Goal: Task Accomplishment & Management: Use online tool/utility

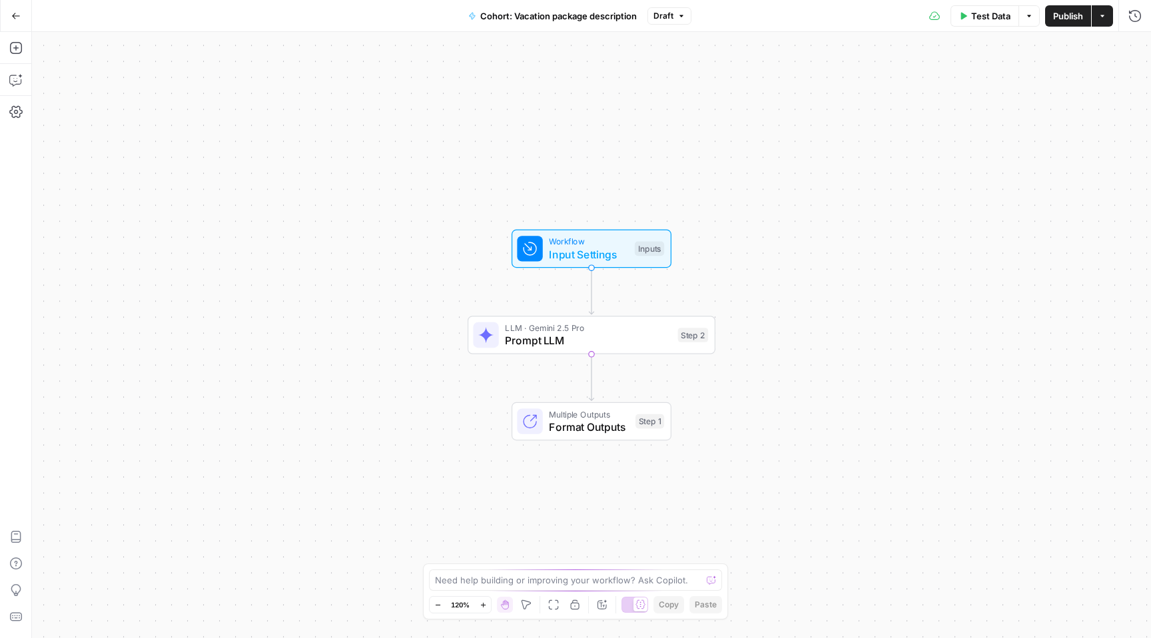
click at [358, 200] on div "Workflow Input Settings Inputs LLM · Gemini 2.5 Pro Prompt LLM Step 2 Multiple …" at bounding box center [591, 335] width 1119 height 606
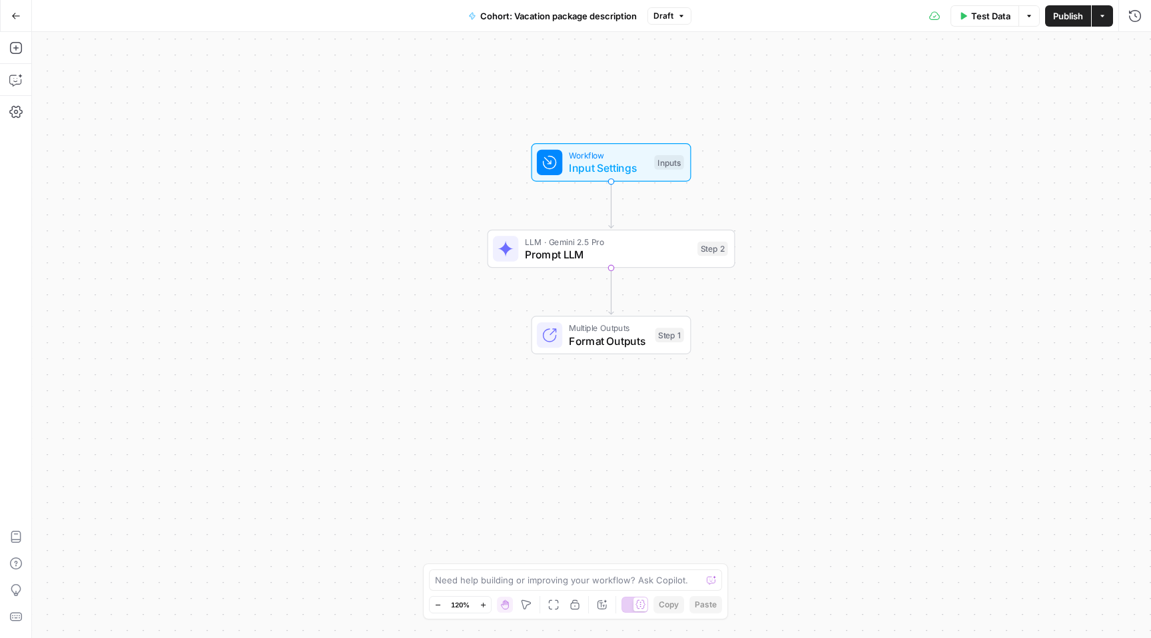
click at [14, 13] on icon "button" at bounding box center [16, 16] width 8 height 6
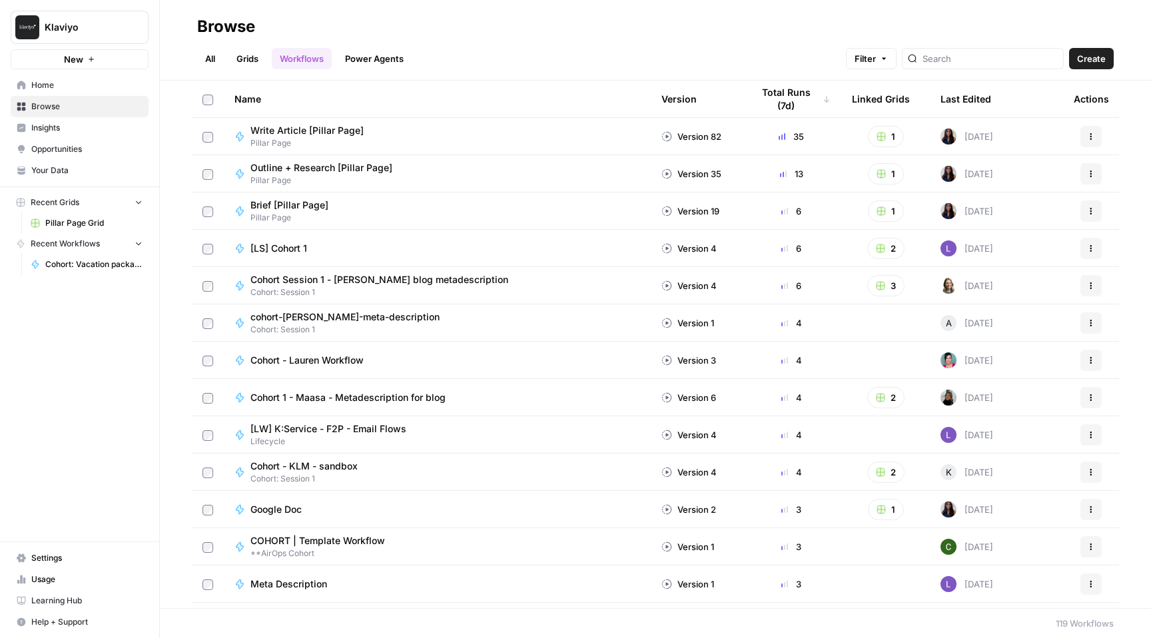
click at [216, 53] on link "All" at bounding box center [210, 58] width 26 height 21
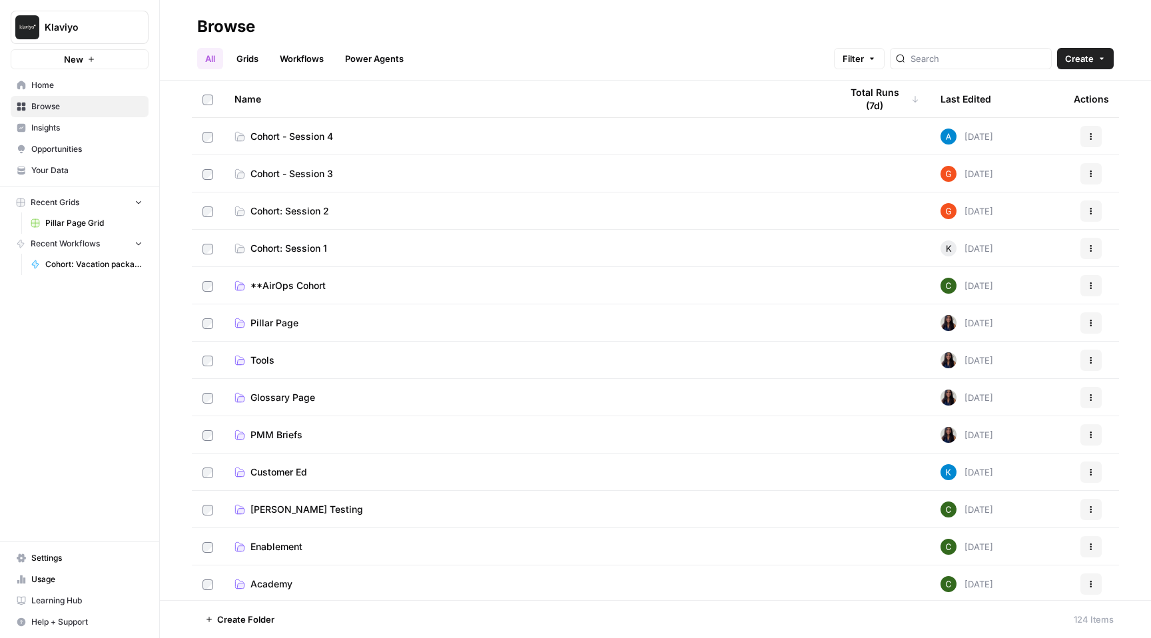
click at [322, 174] on span "Cohort - Session 3" at bounding box center [291, 173] width 83 height 13
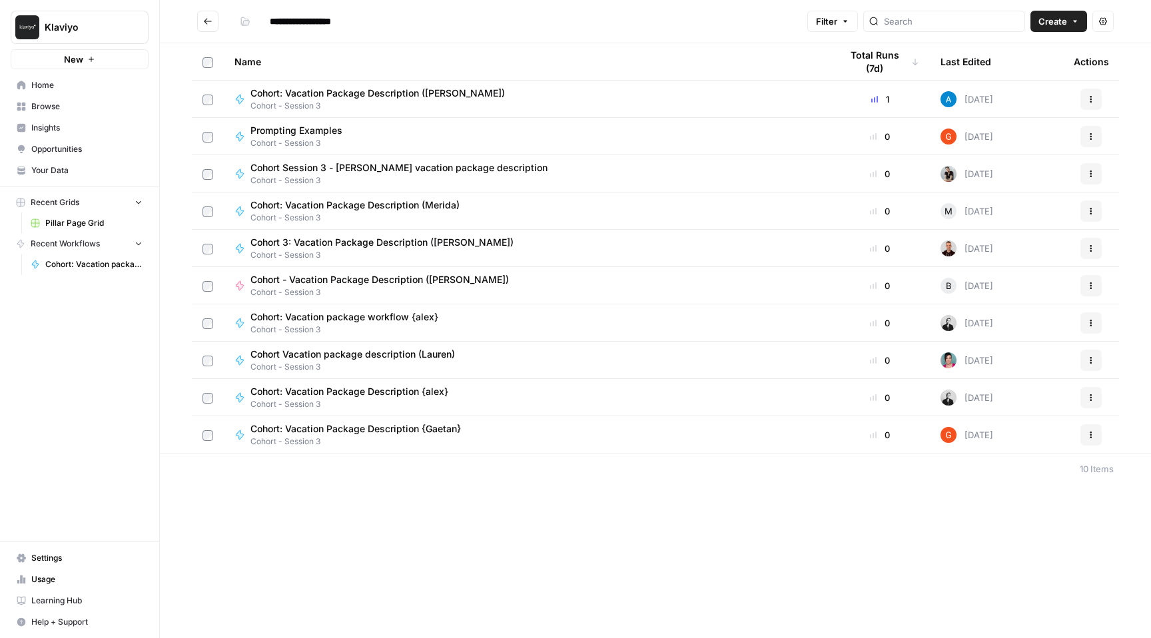
click at [1092, 100] on icon "button" at bounding box center [1091, 99] width 8 height 8
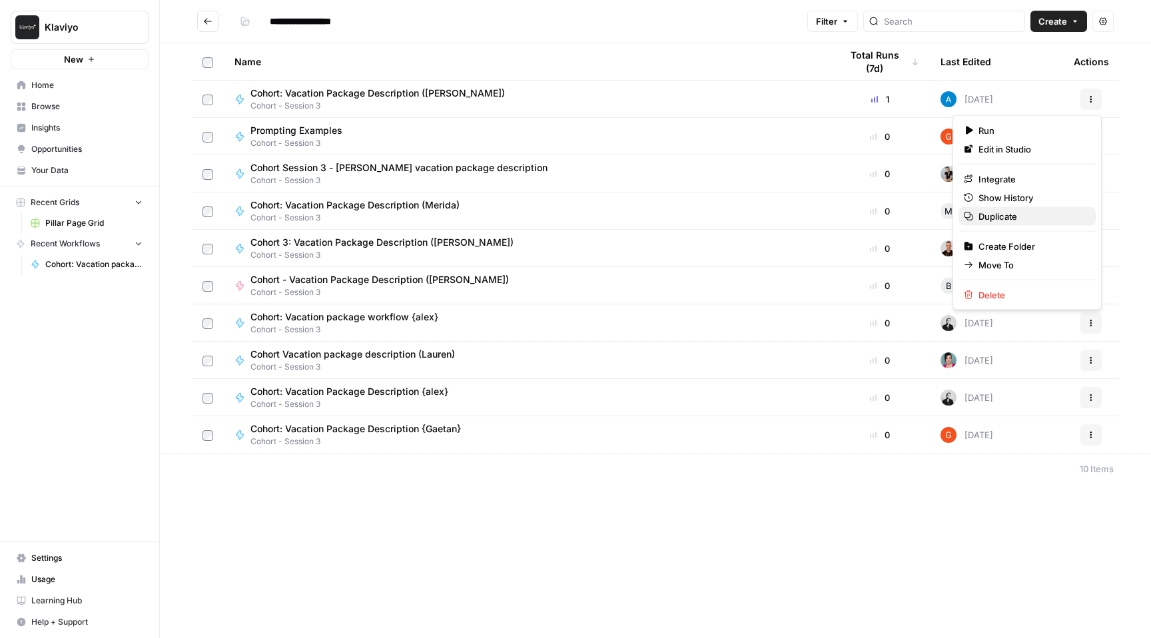
click at [1016, 212] on span "Duplicate" at bounding box center [1031, 216] width 107 height 13
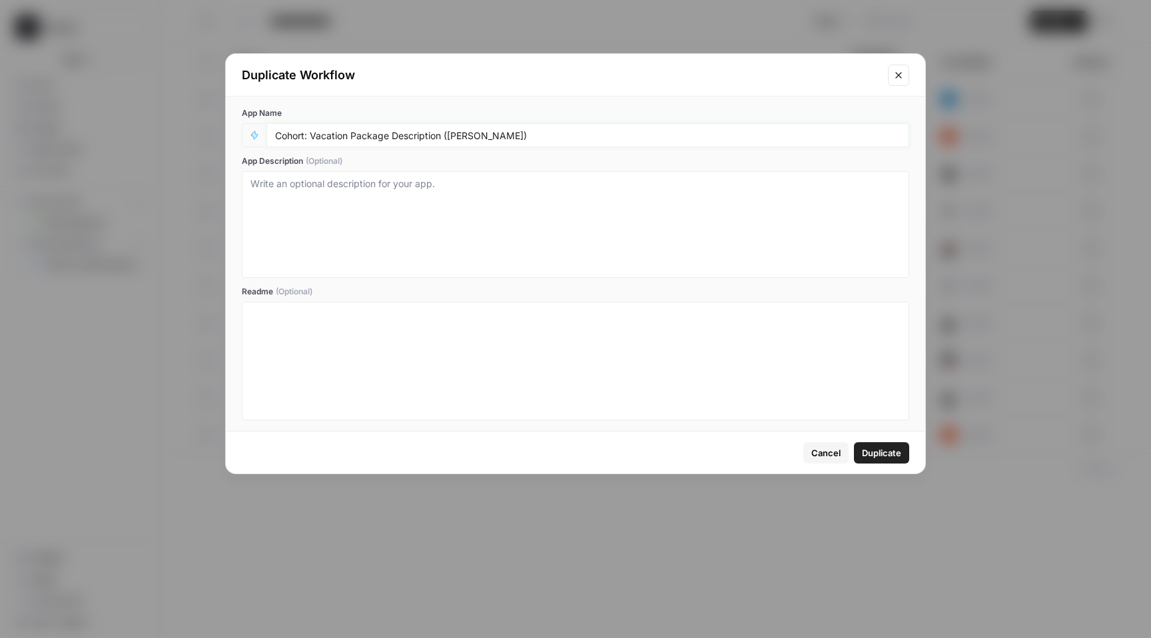
drag, startPoint x: 481, startPoint y: 131, endPoint x: 456, endPoint y: 133, distance: 25.3
click at [456, 133] on input "Cohort: Vacation Package Description ([PERSON_NAME])" at bounding box center [587, 135] width 625 height 12
type input "Cohort: Vacation Package Description ([PERSON_NAME])"
click at [912, 446] on div "Cancel Duplicate" at bounding box center [575, 453] width 699 height 42
click at [898, 456] on span "Duplicate" at bounding box center [881, 452] width 39 height 13
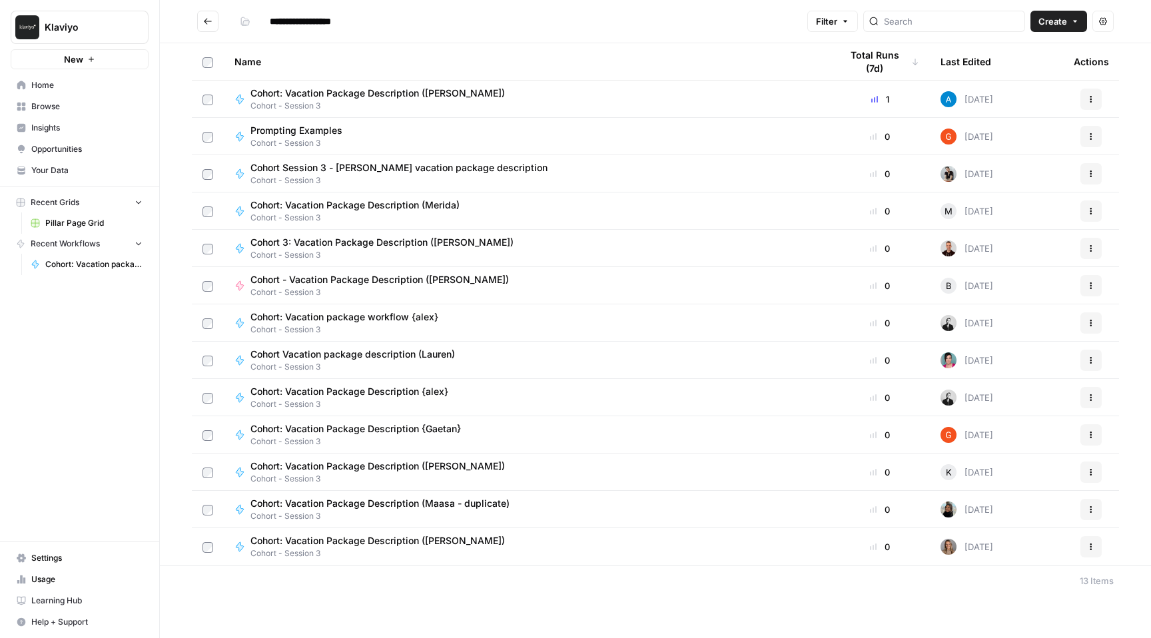
click at [388, 544] on span "Cohort: Vacation Package Description ([PERSON_NAME])" at bounding box center [377, 540] width 254 height 13
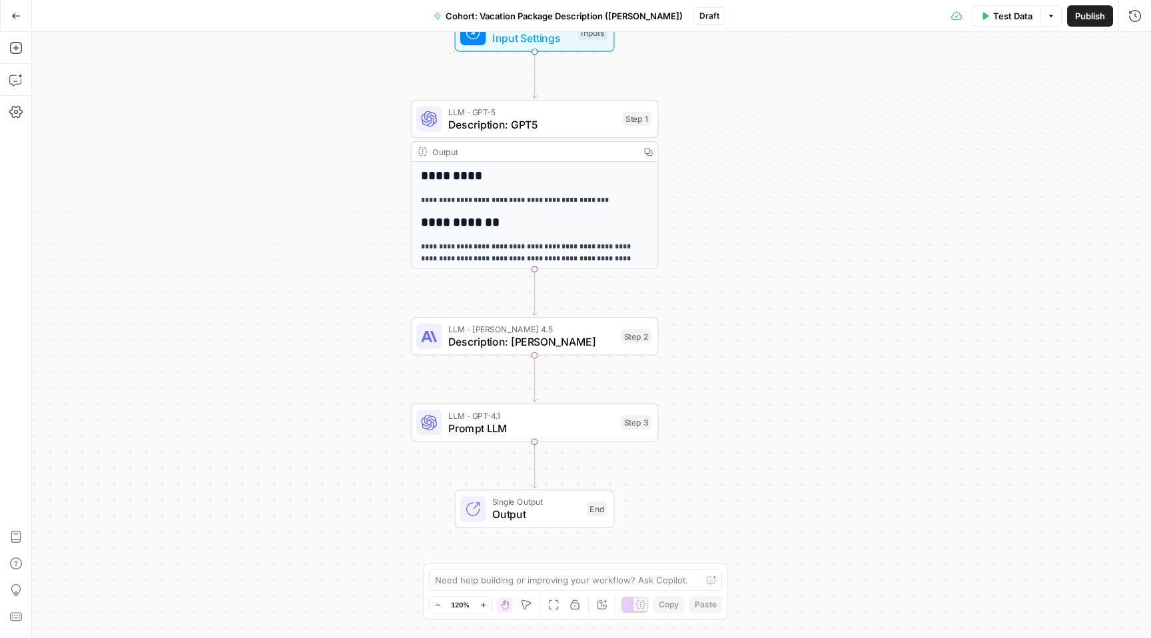
click at [574, 125] on span "Description: GPT5" at bounding box center [532, 125] width 168 height 16
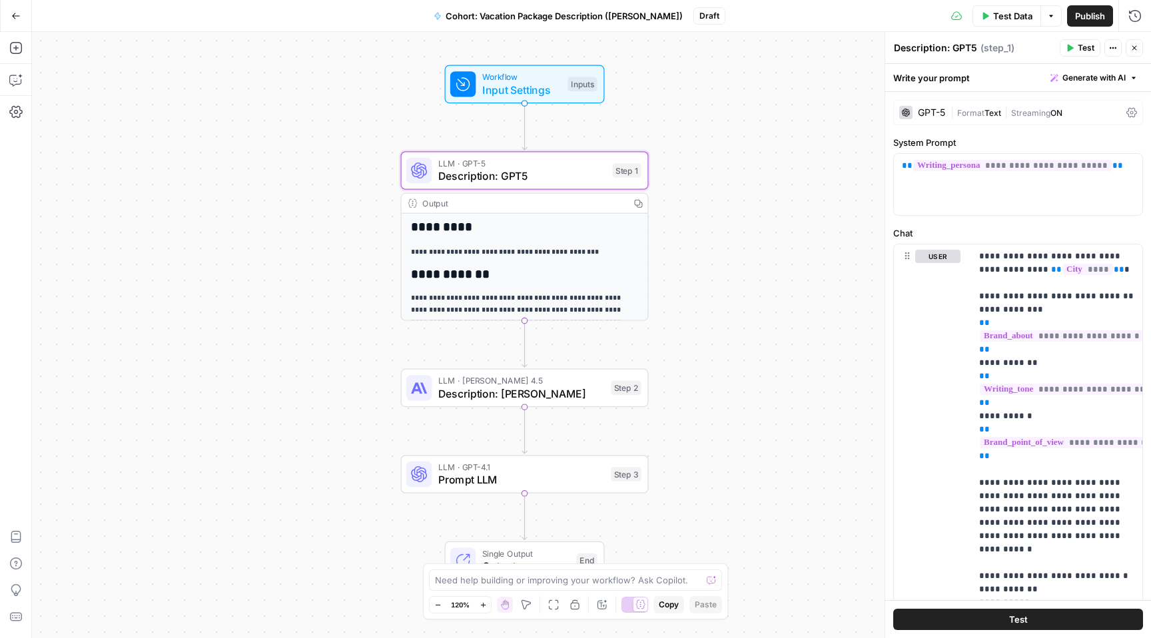
click at [560, 78] on span "Workflow" at bounding box center [521, 77] width 79 height 13
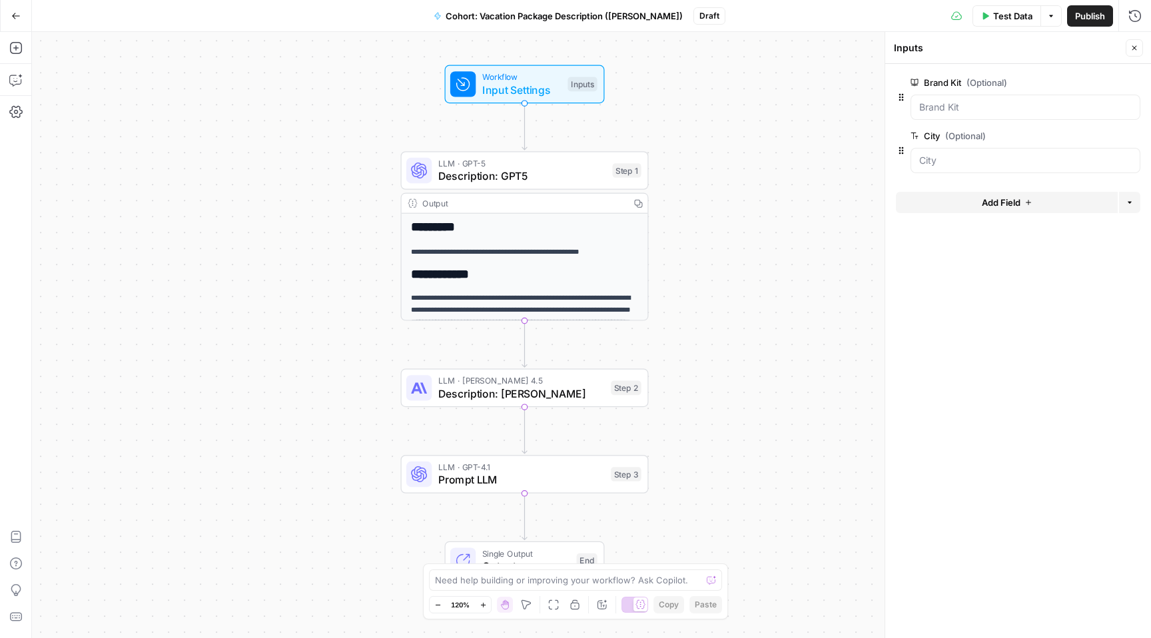
click at [984, 115] on div at bounding box center [1026, 107] width 230 height 25
click at [984, 113] on div at bounding box center [1026, 107] width 230 height 25
click at [974, 105] on Kit "Brand Kit (Optional)" at bounding box center [1025, 107] width 212 height 13
click at [1101, 85] on span "edit field" at bounding box center [1090, 82] width 29 height 11
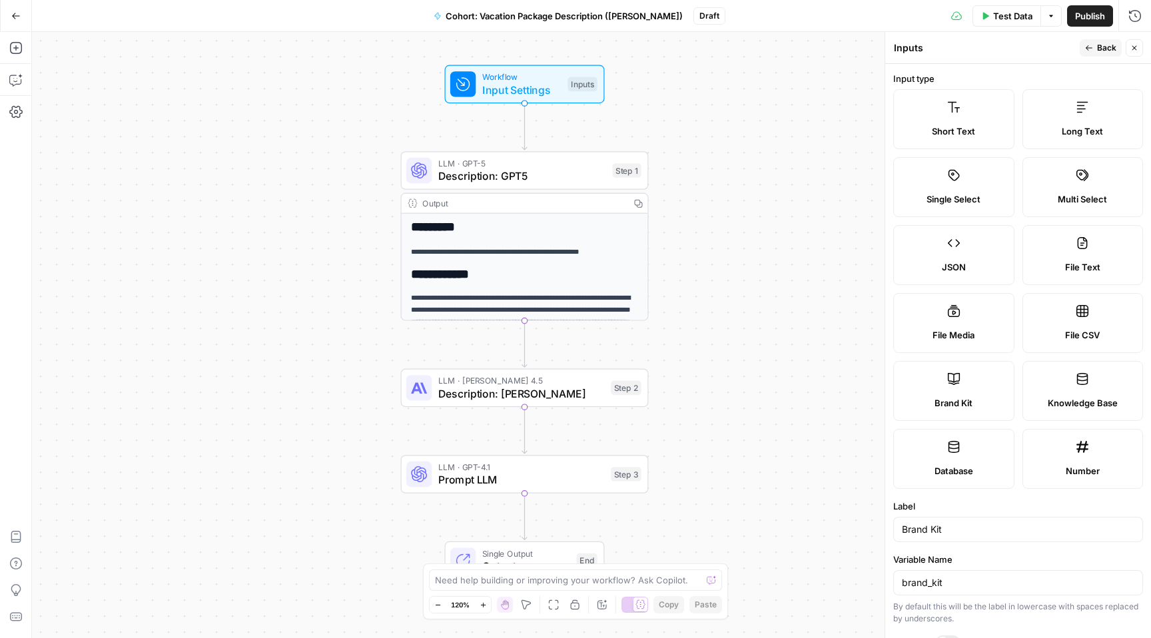
click at [1134, 48] on icon "button" at bounding box center [1134, 48] width 8 height 8
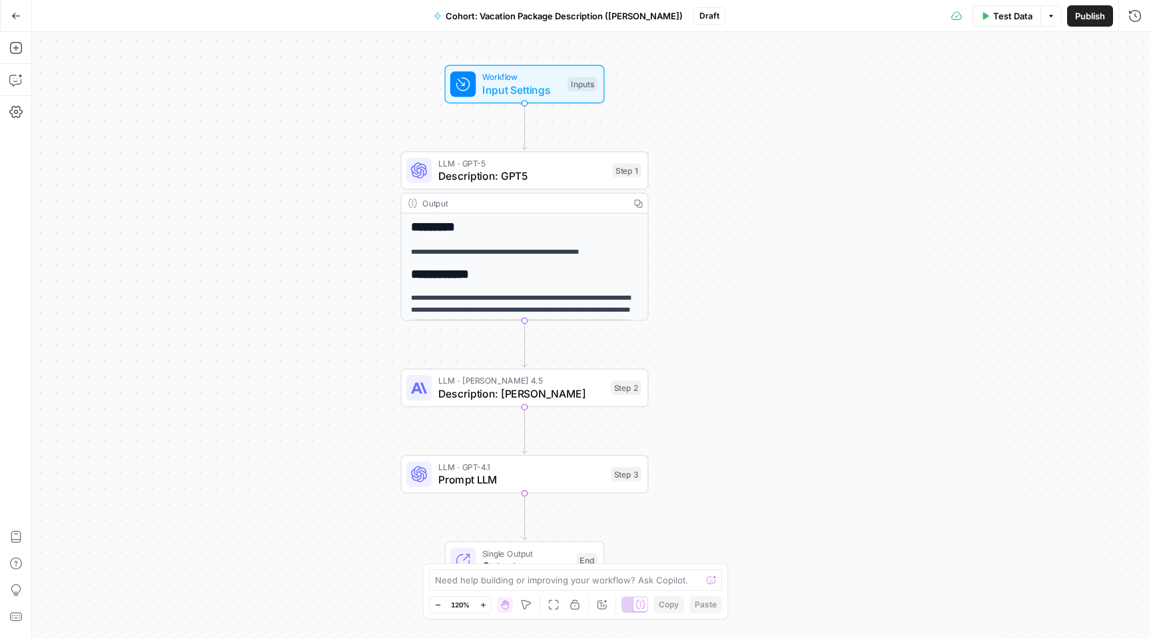
click at [554, 78] on span "Workflow" at bounding box center [521, 77] width 79 height 13
click at [936, 101] on Kit "Brand Kit (Optional)" at bounding box center [1025, 107] width 212 height 13
click at [942, 101] on Kit "Brand Kit (Optional)" at bounding box center [1025, 107] width 212 height 13
click at [946, 111] on Kit "Brand Kit (Optional)" at bounding box center [1025, 107] width 212 height 13
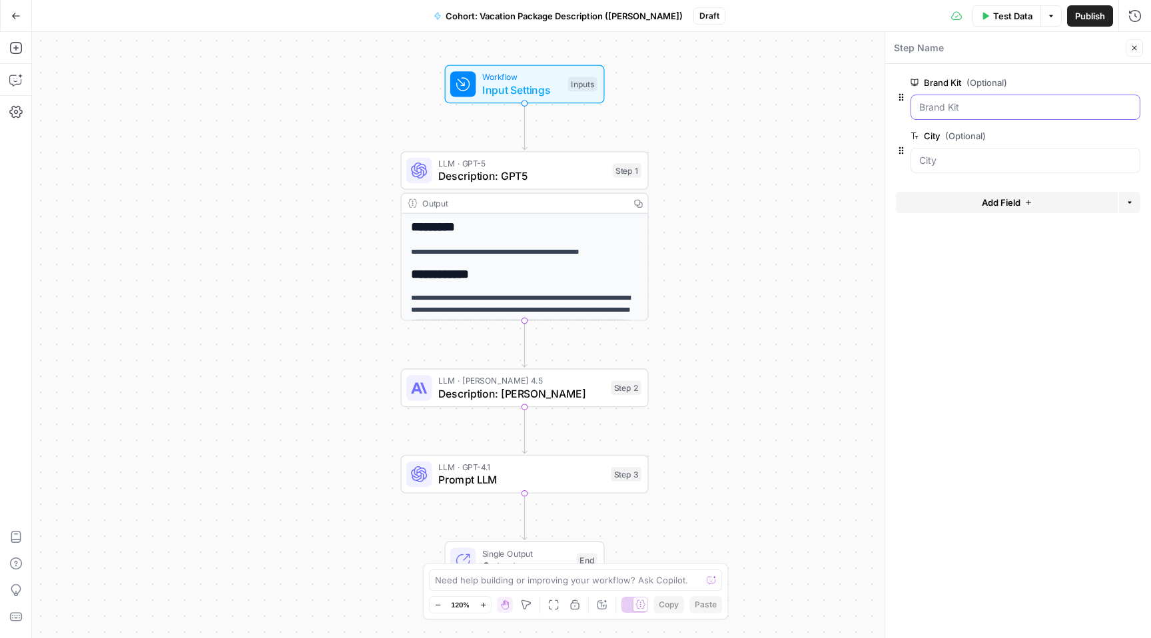
click at [946, 111] on Kit "Brand Kit (Optional)" at bounding box center [1025, 107] width 212 height 13
click at [1096, 85] on span "edit field" at bounding box center [1090, 82] width 29 height 11
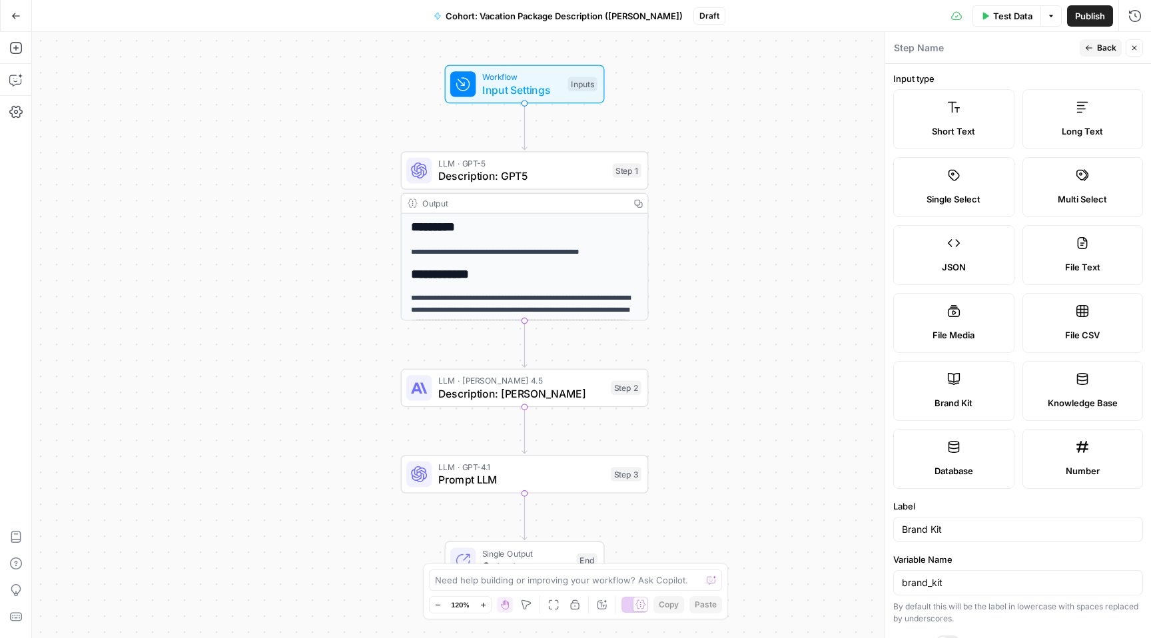
scroll to position [93, 0]
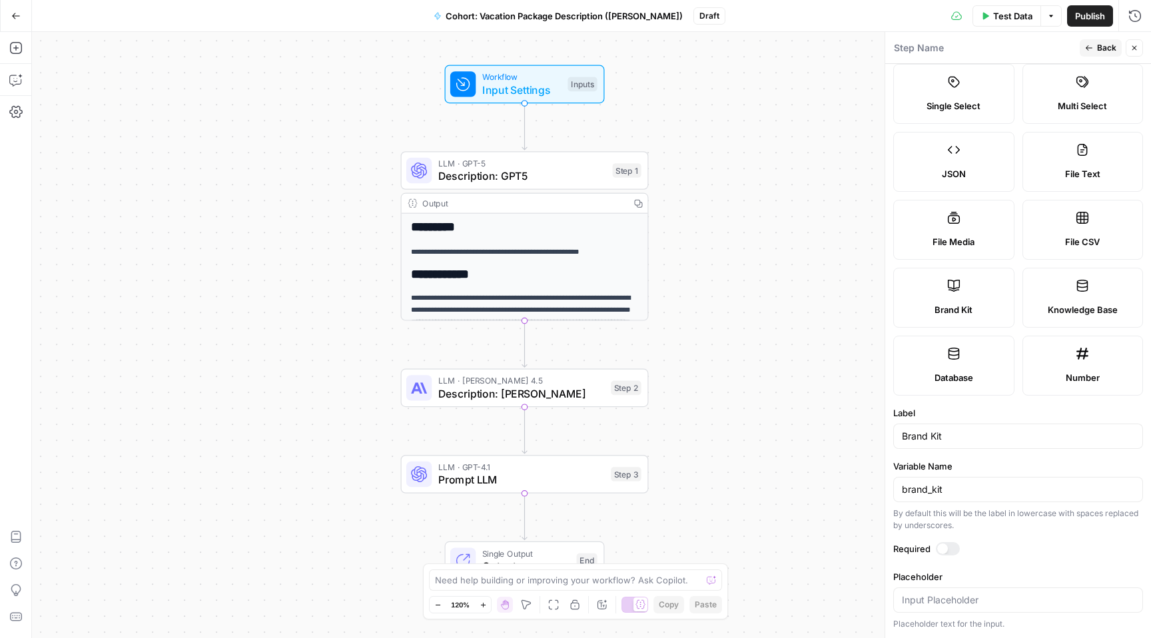
click at [1093, 43] on button "Back" at bounding box center [1101, 47] width 42 height 17
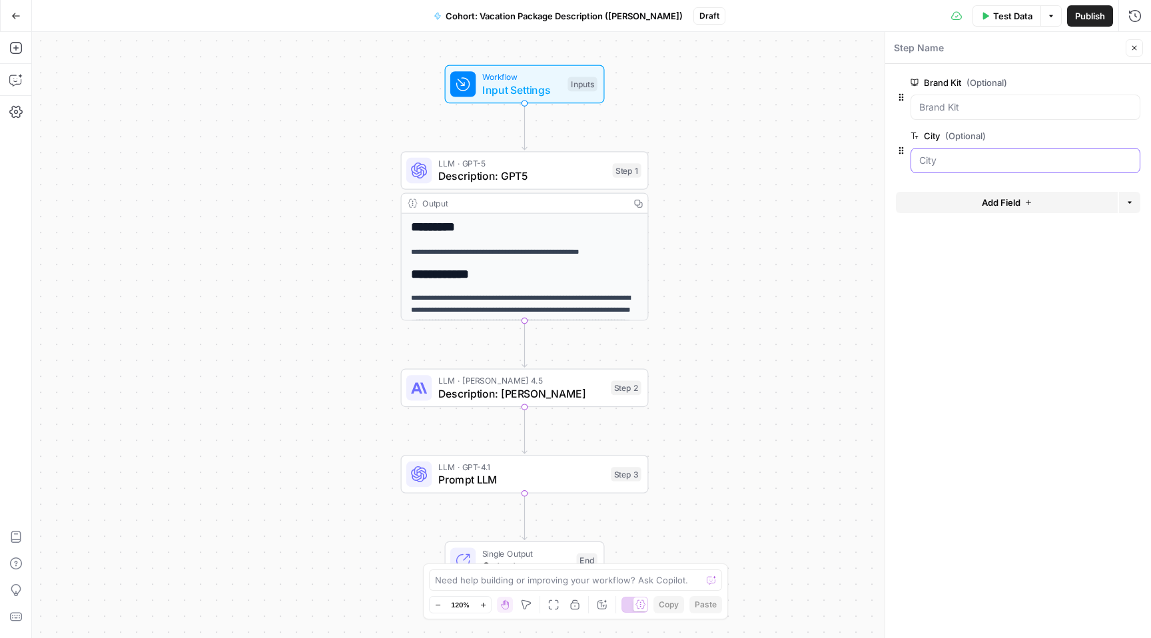
click at [944, 162] on input "City (Optional)" at bounding box center [1025, 160] width 212 height 13
click at [1070, 146] on div "City (Optional) edit field Delete group" at bounding box center [1026, 150] width 230 height 45
click at [1072, 145] on div "City (Optional) edit field Delete group" at bounding box center [1026, 150] width 230 height 45
click at [1079, 140] on span "edit field" at bounding box center [1090, 136] width 29 height 11
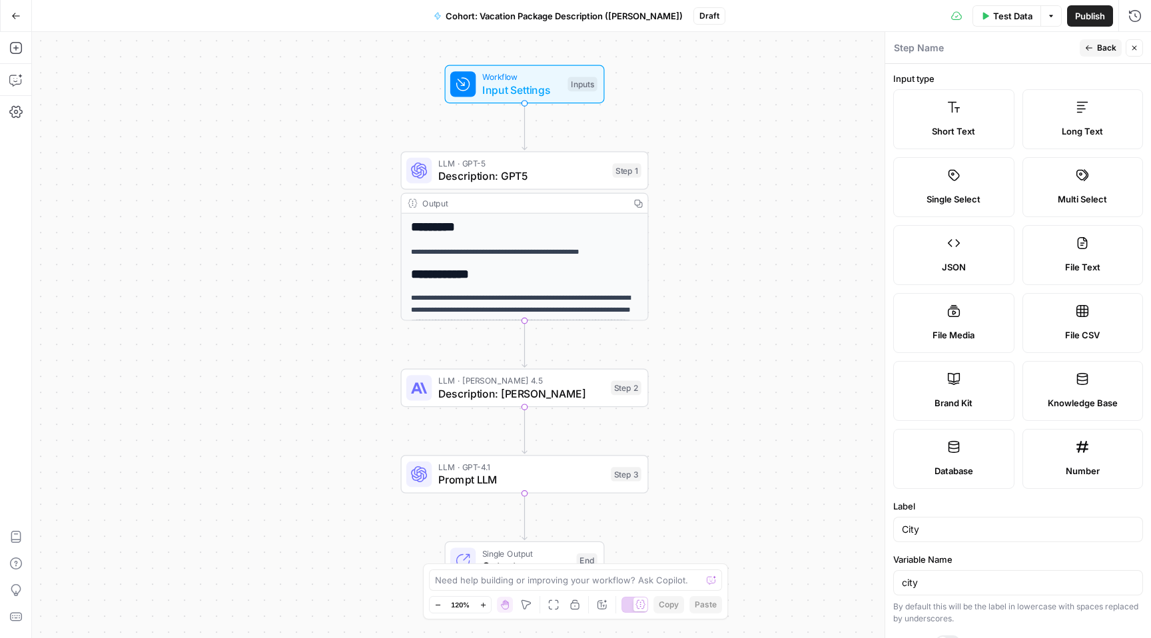
scroll to position [1, 0]
click at [1108, 45] on span "Back" at bounding box center [1106, 48] width 19 height 12
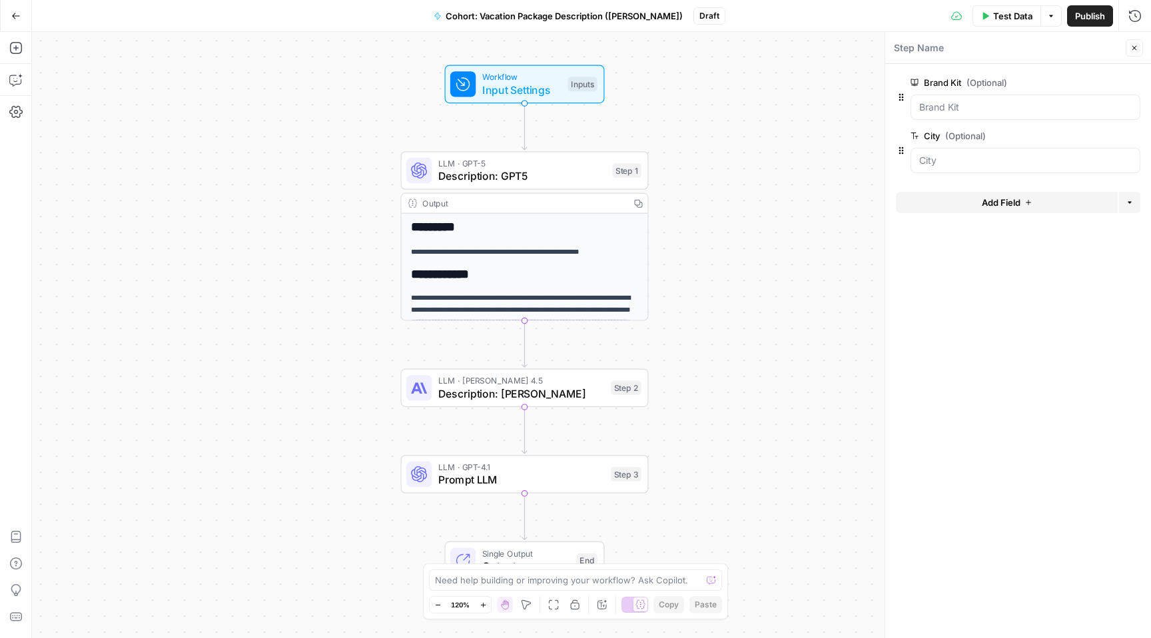
click at [1142, 46] on button "Close" at bounding box center [1134, 47] width 17 height 17
click at [589, 86] on div "Inputs" at bounding box center [581, 84] width 29 height 15
click at [570, 165] on span "LLM · GPT-5" at bounding box center [522, 163] width 168 height 13
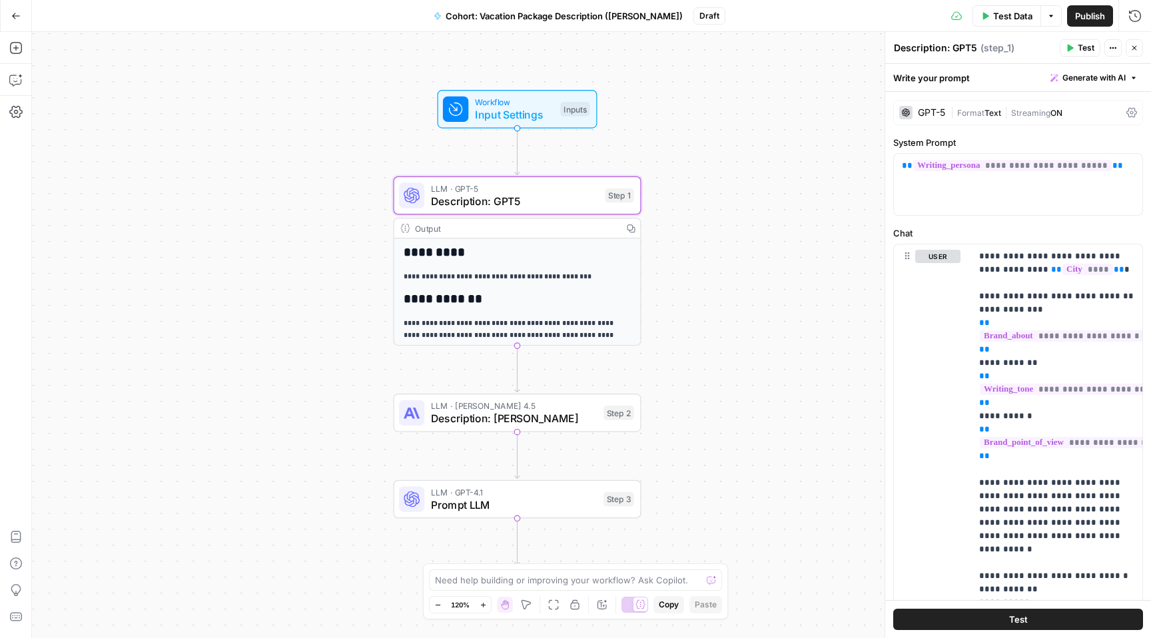
click at [1004, 69] on div "Write your prompt Generate with AI" at bounding box center [1018, 77] width 266 height 27
click at [1007, 83] on div "Write your prompt Generate with AI" at bounding box center [1018, 77] width 266 height 27
click at [974, 43] on textarea "Description: GPT5" at bounding box center [935, 47] width 83 height 13
click at [1023, 75] on div "Write your prompt Generate with AI" at bounding box center [1018, 77] width 266 height 27
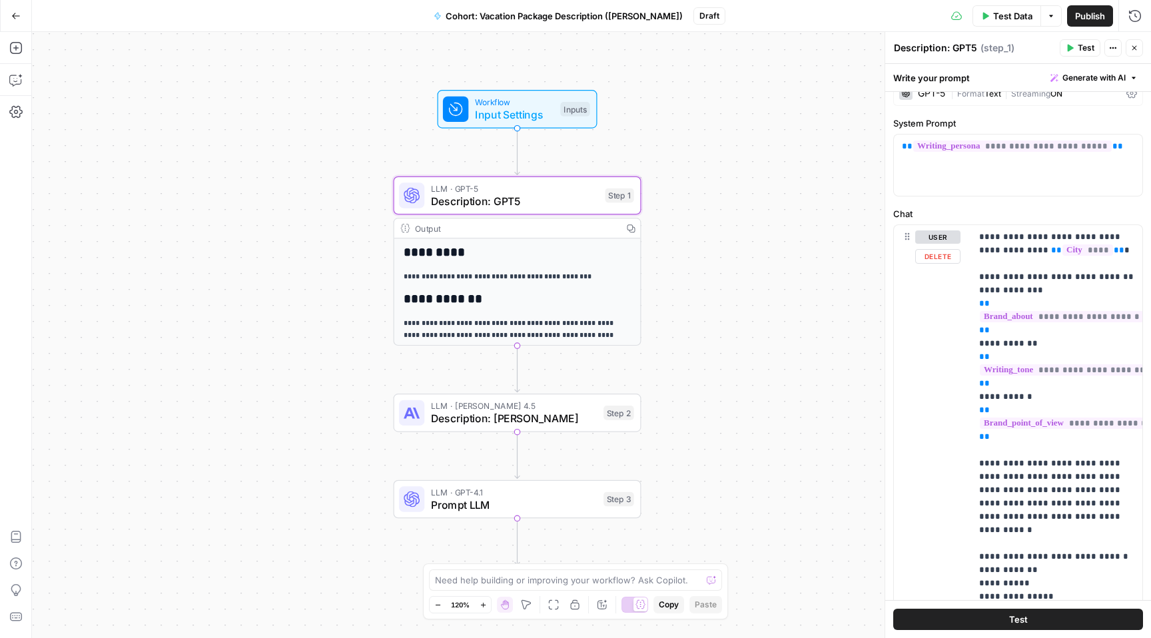
scroll to position [0, 0]
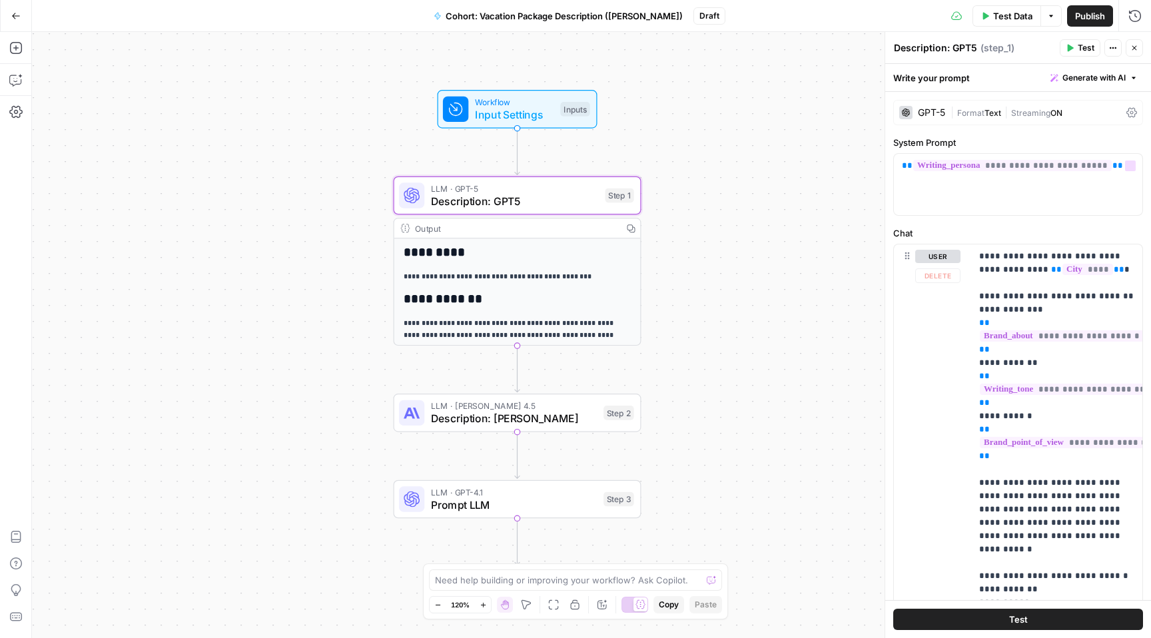
click at [919, 298] on div "user Delete" at bounding box center [937, 466] width 45 height 432
click at [936, 257] on button "user" at bounding box center [937, 256] width 45 height 13
click at [936, 257] on button "assistant" at bounding box center [943, 256] width 56 height 13
click at [945, 348] on div "user Delete" at bounding box center [937, 466] width 45 height 432
click at [1132, 111] on icon at bounding box center [1131, 112] width 11 height 11
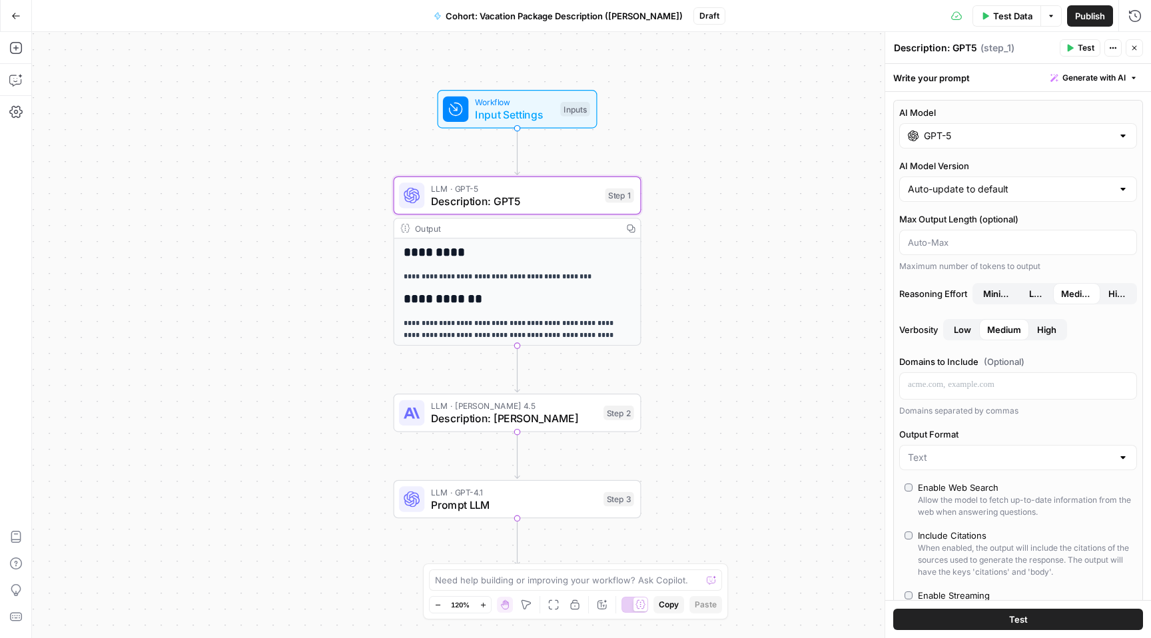
click at [1139, 51] on button "Close" at bounding box center [1134, 47] width 17 height 17
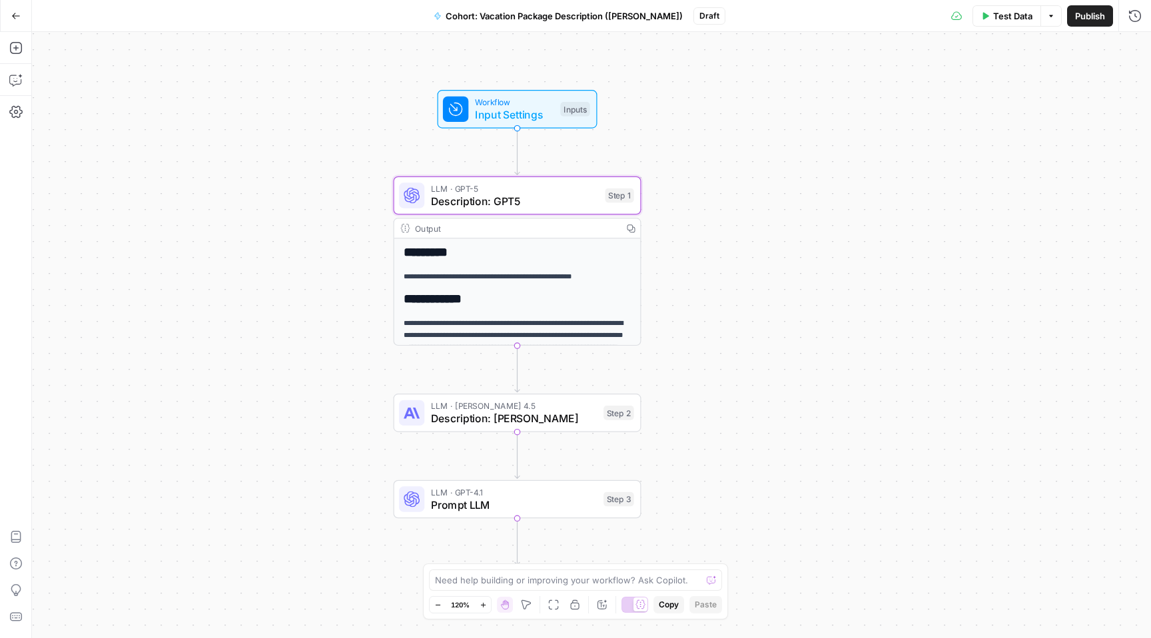
click at [715, 212] on div "**********" at bounding box center [591, 335] width 1119 height 606
click at [612, 271] on p "**********" at bounding box center [518, 277] width 228 height 12
click at [518, 294] on h2 "**********" at bounding box center [518, 299] width 228 height 14
click at [621, 238] on div "**********" at bounding box center [517, 414] width 246 height 352
click at [619, 238] on div "**********" at bounding box center [517, 414] width 246 height 352
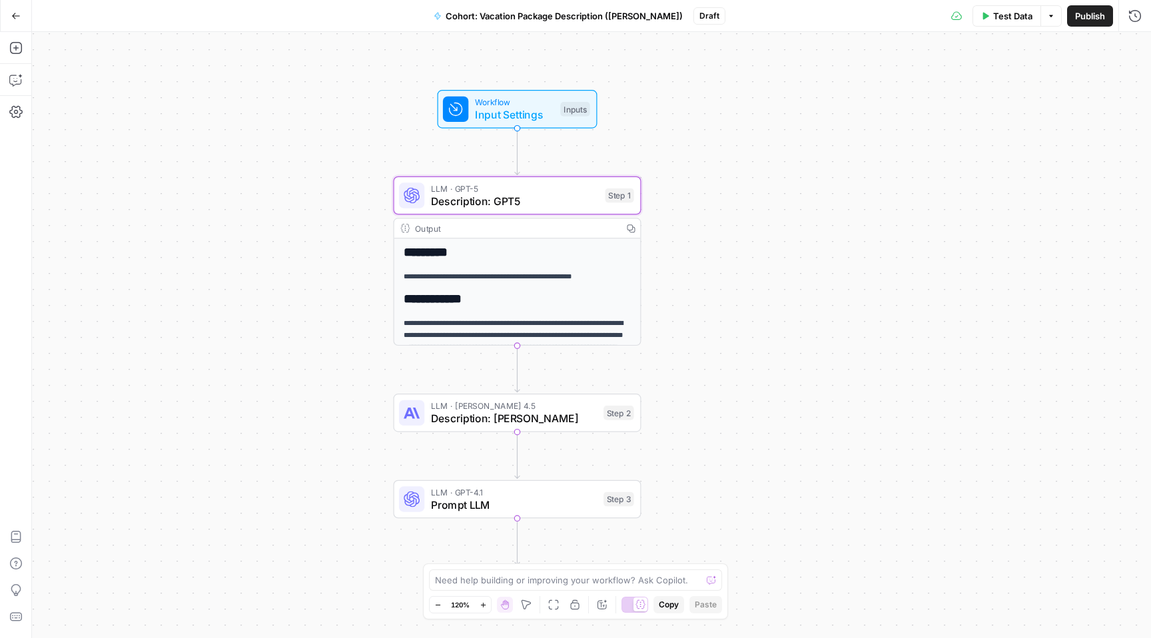
click at [493, 221] on div "Output Copy" at bounding box center [517, 228] width 246 height 20
click at [504, 200] on span "Description: GPT5" at bounding box center [515, 201] width 168 height 16
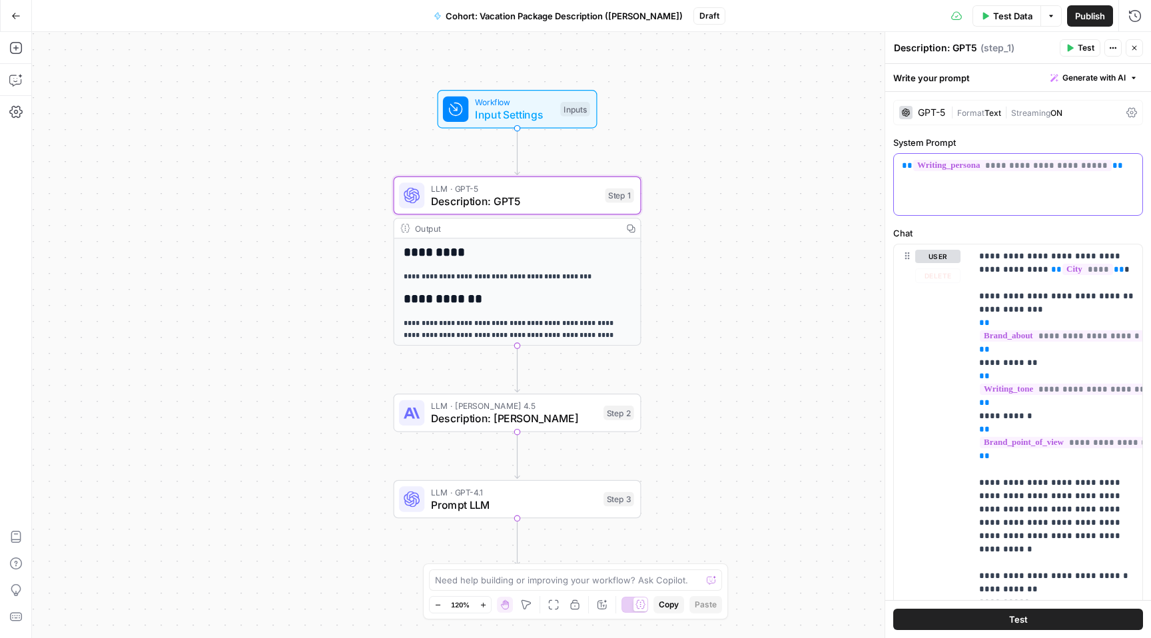
click at [1059, 202] on div "**********" at bounding box center [1018, 184] width 248 height 61
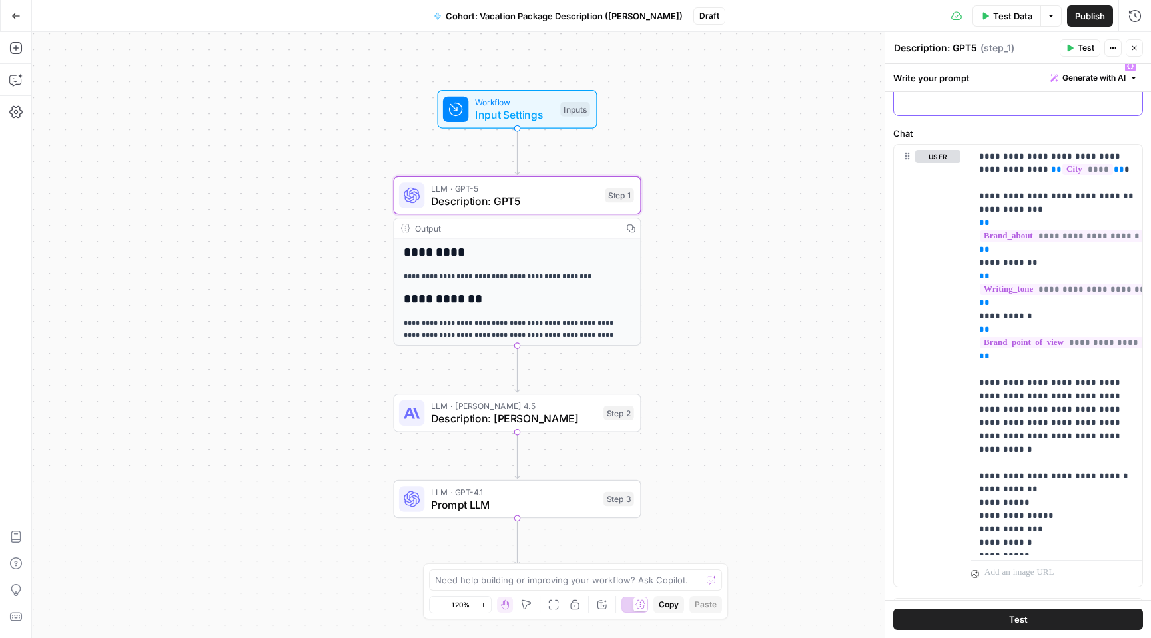
scroll to position [126, 0]
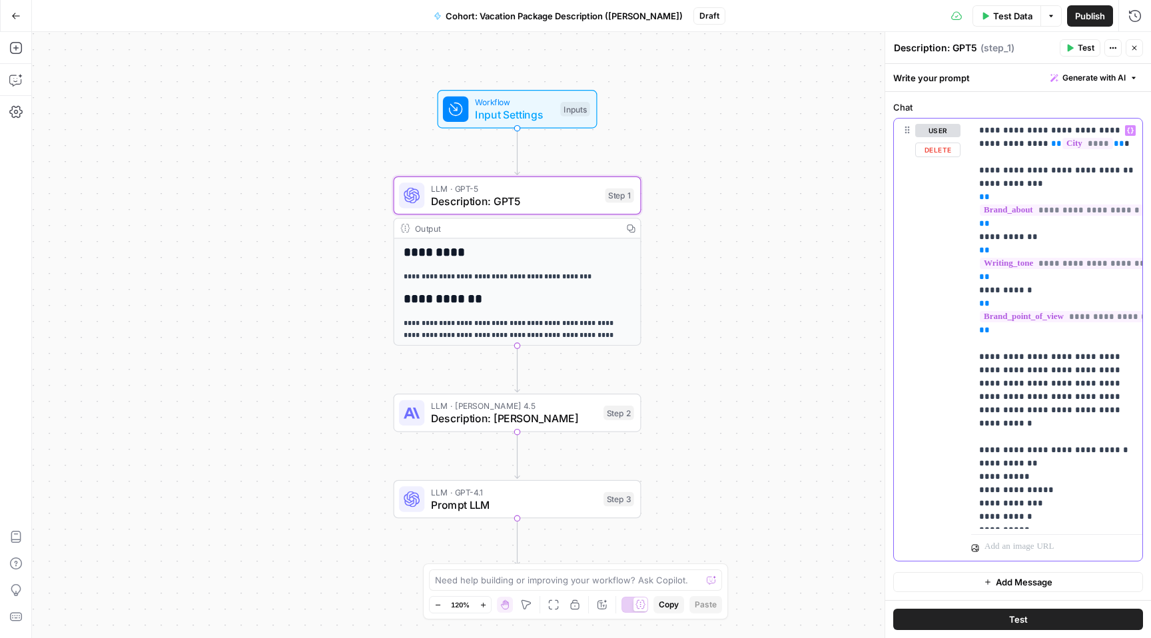
click at [996, 396] on p "**********" at bounding box center [1056, 324] width 155 height 400
click at [1032, 374] on p "**********" at bounding box center [1056, 324] width 155 height 400
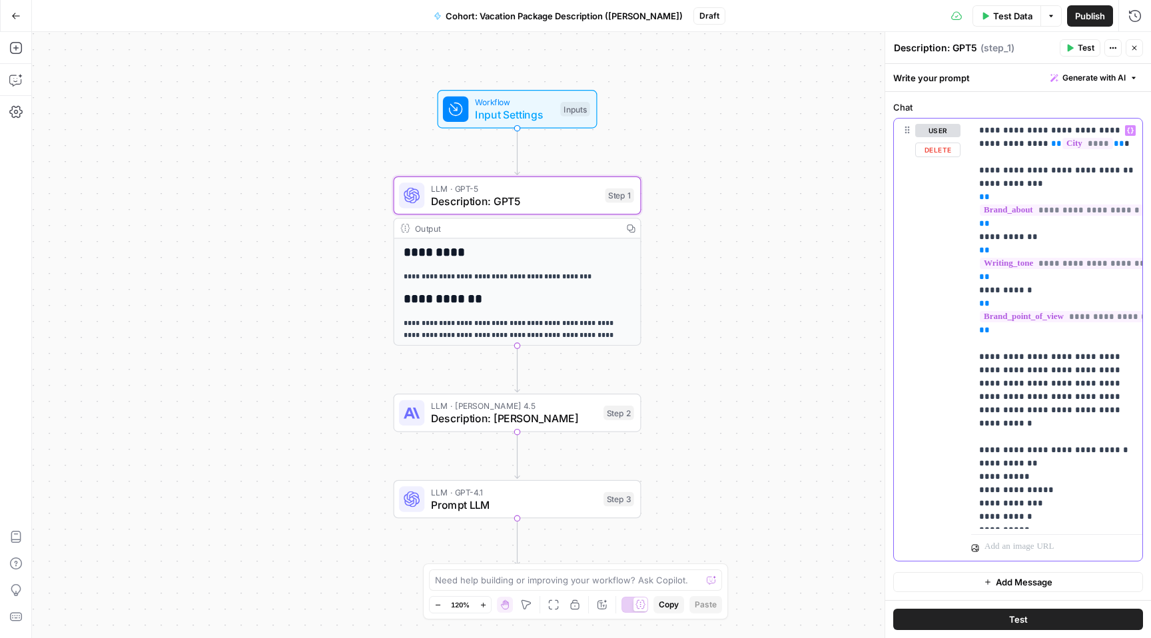
click at [1094, 404] on p "**********" at bounding box center [1056, 324] width 155 height 400
click at [676, 248] on div "**********" at bounding box center [591, 335] width 1119 height 606
click at [578, 108] on div "Inputs" at bounding box center [574, 109] width 29 height 15
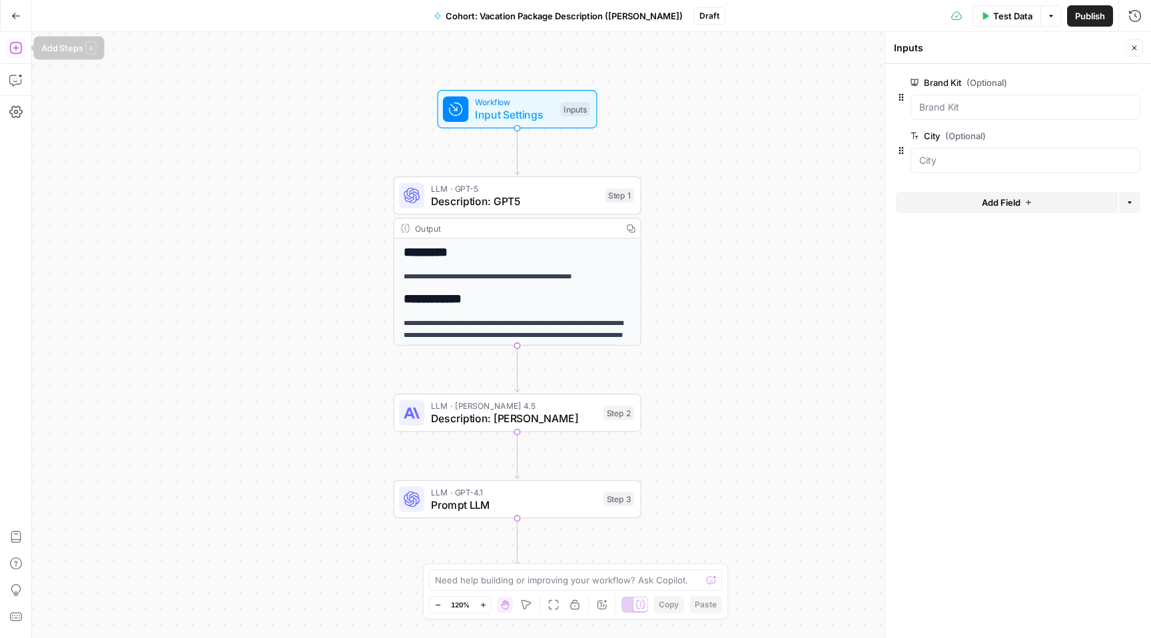
click at [14, 50] on icon "button" at bounding box center [15, 47] width 13 height 13
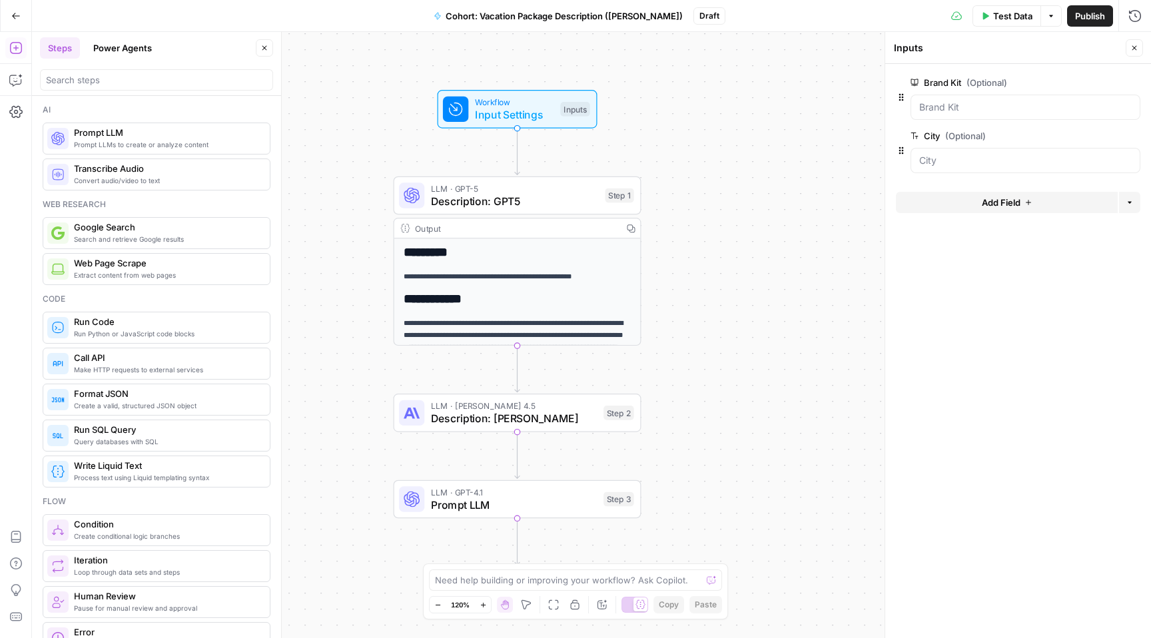
click at [112, 244] on span "Search and retrieve Google results" at bounding box center [166, 239] width 185 height 11
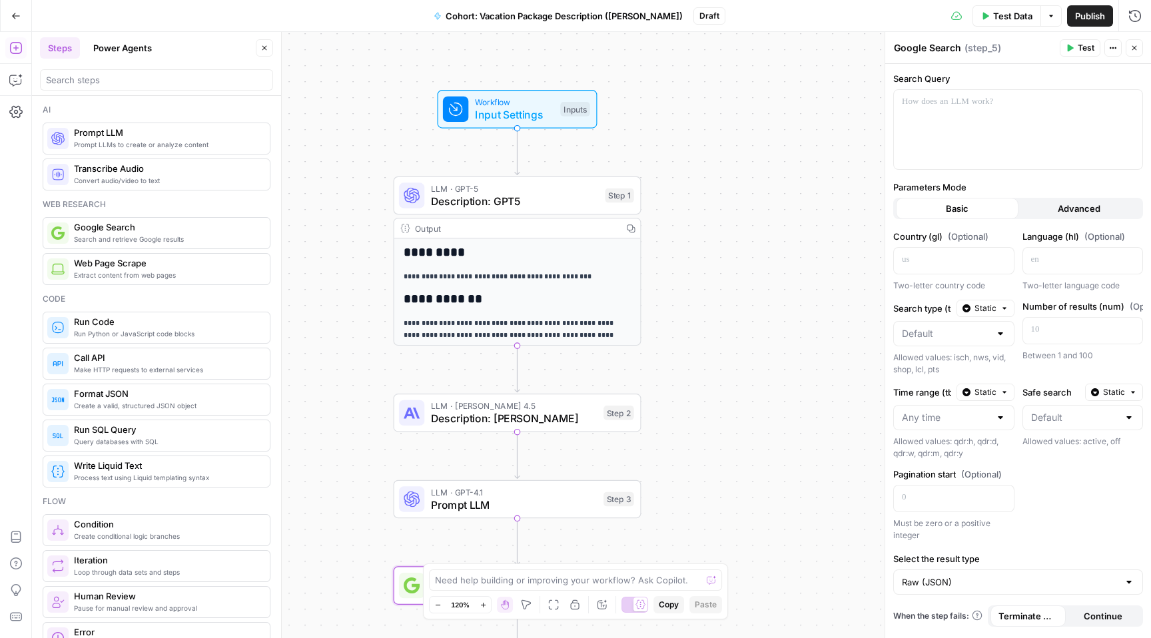
click at [204, 230] on span "Google Search" at bounding box center [166, 226] width 185 height 13
